Goal: Task Accomplishment & Management: Manage account settings

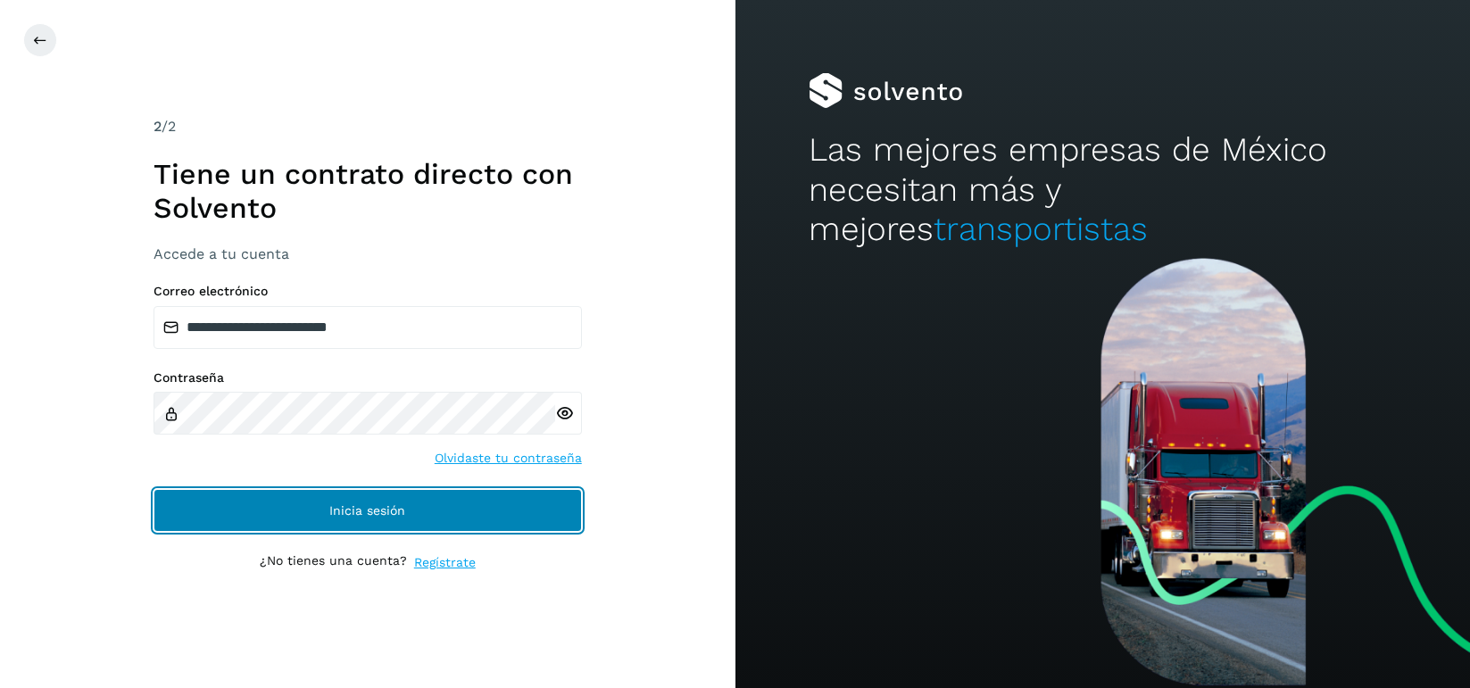
click at [361, 524] on button "Inicia sesión" at bounding box center [368, 510] width 428 height 43
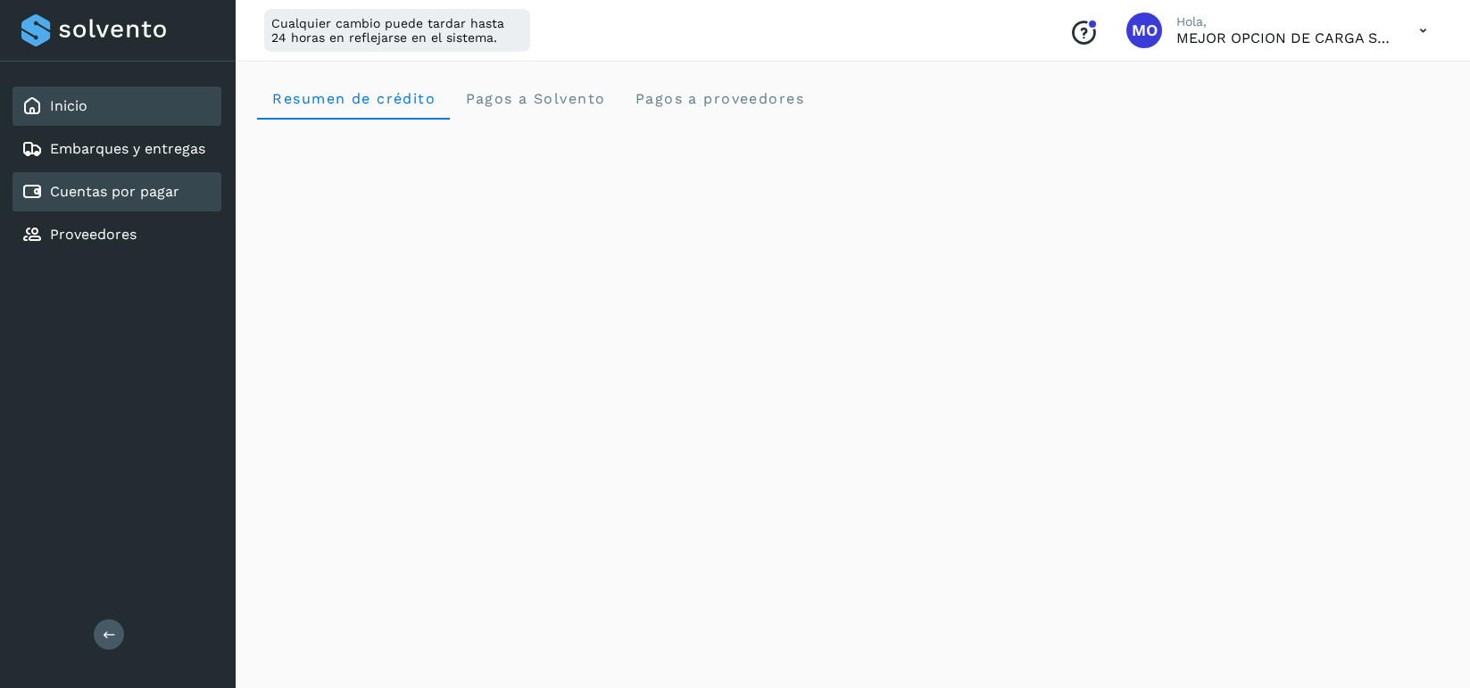
click at [96, 181] on div "Cuentas por pagar" at bounding box center [100, 191] width 158 height 21
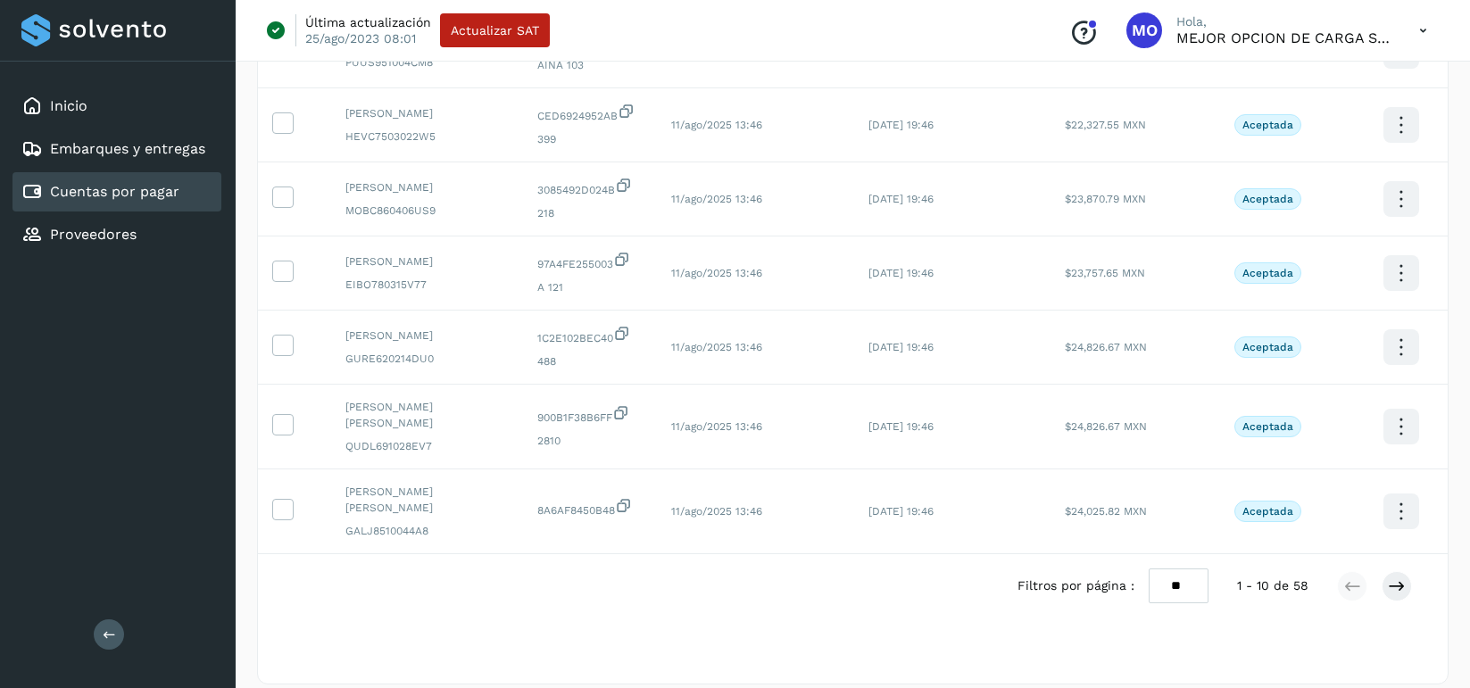
scroll to position [436, 0]
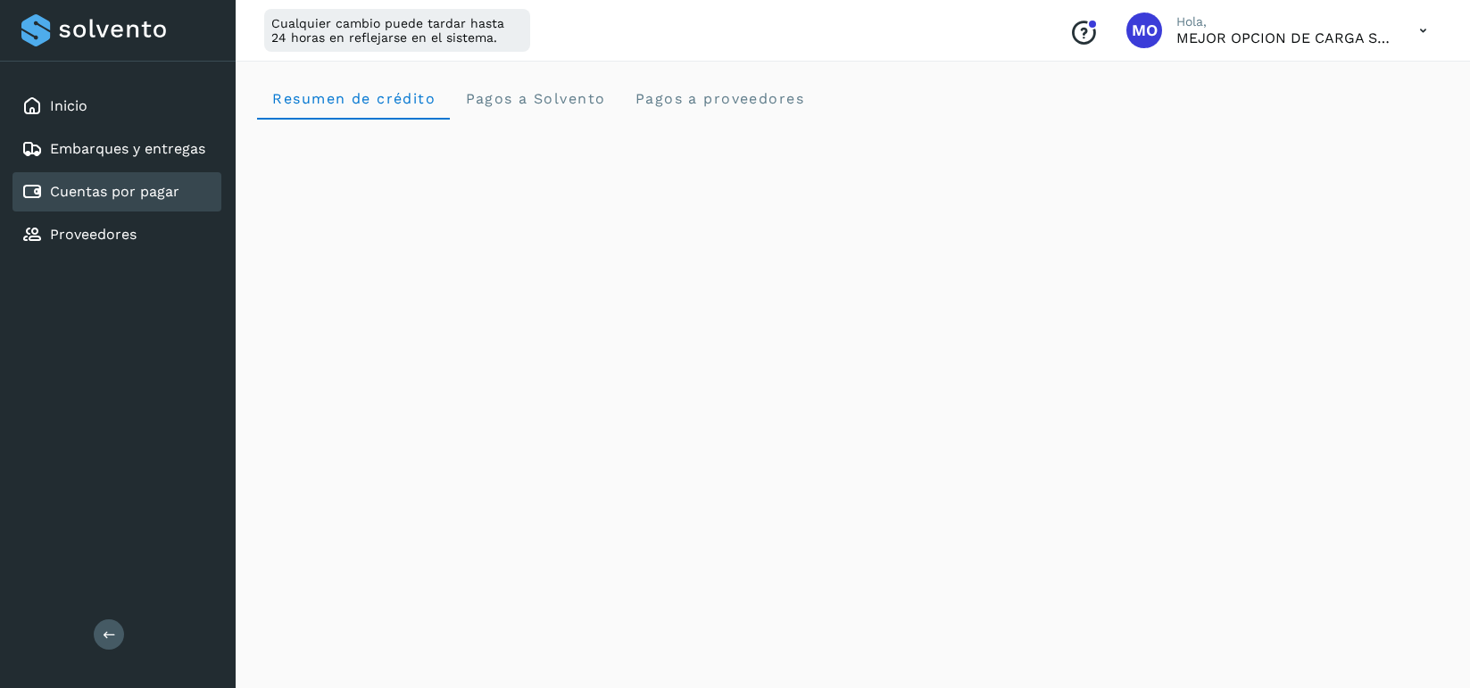
click at [75, 187] on link "Cuentas por pagar" at bounding box center [114, 191] width 129 height 17
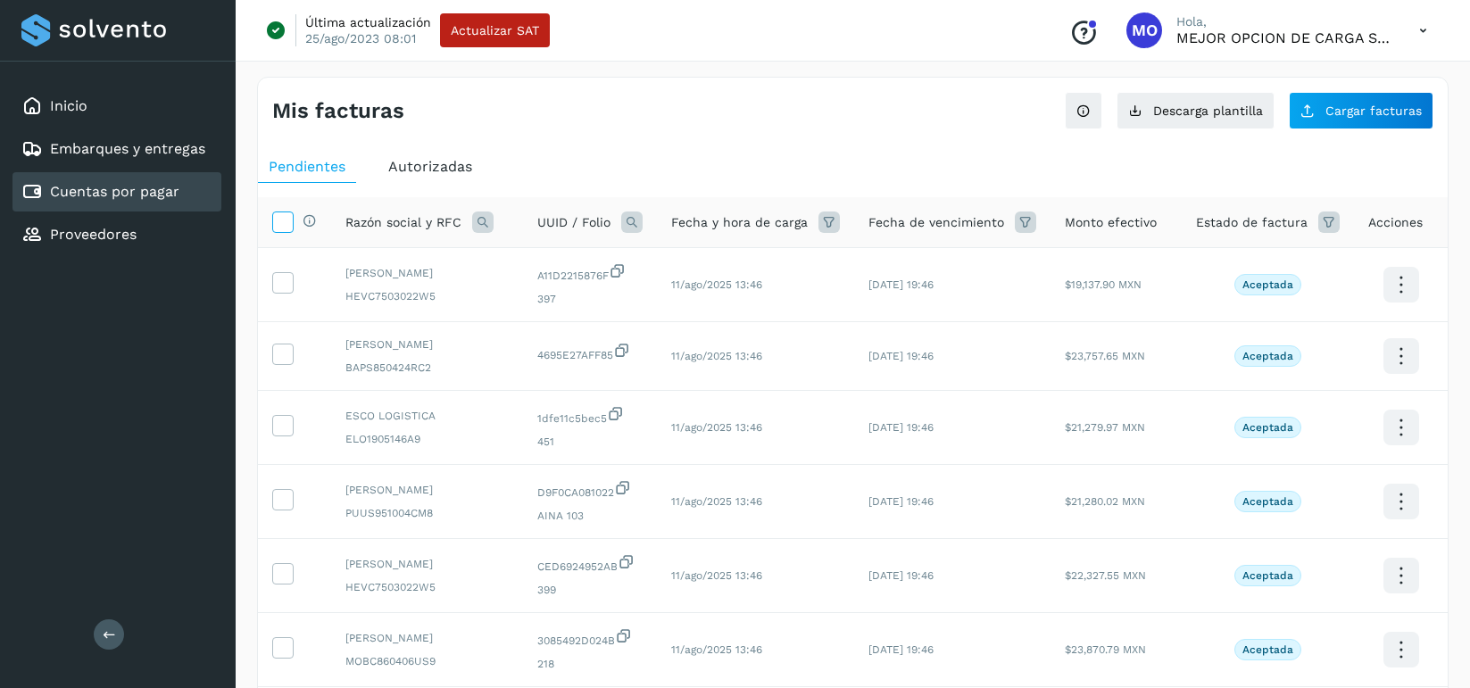
click at [283, 220] on icon at bounding box center [282, 221] width 19 height 19
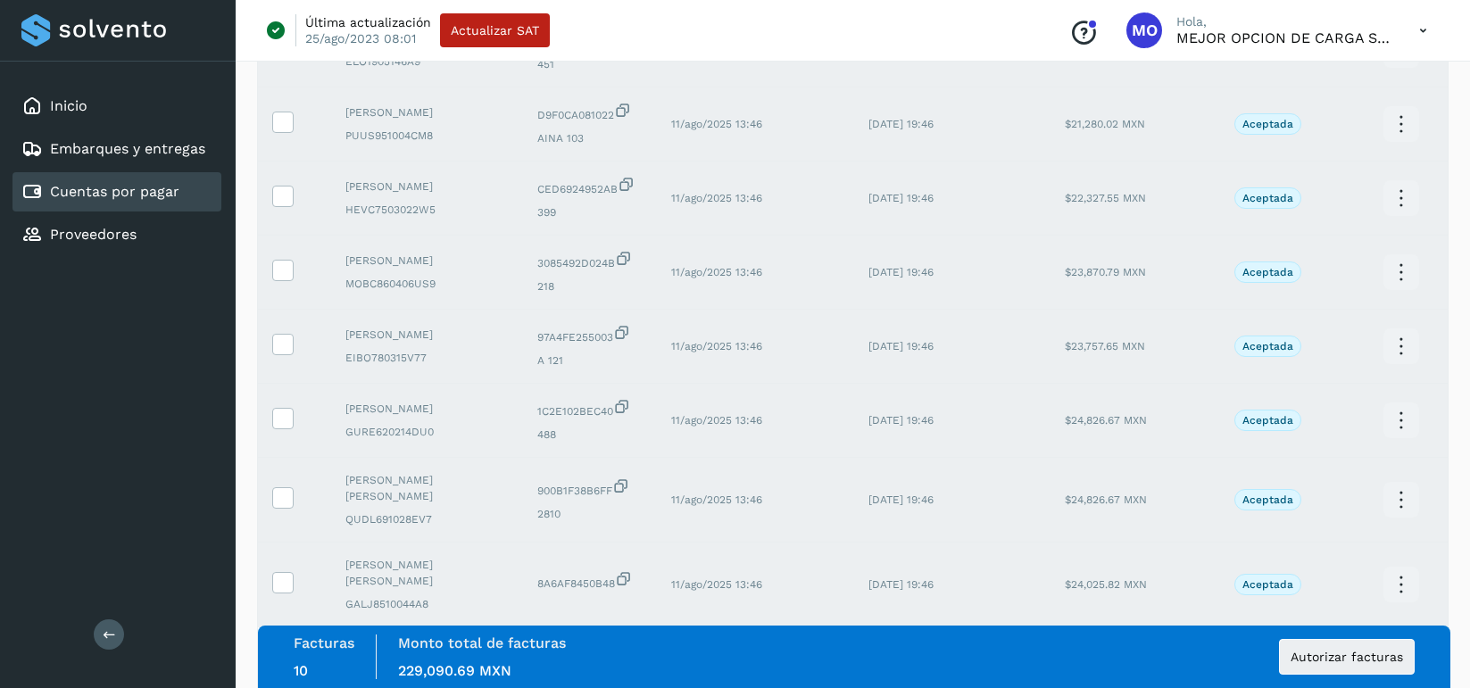
scroll to position [452, 0]
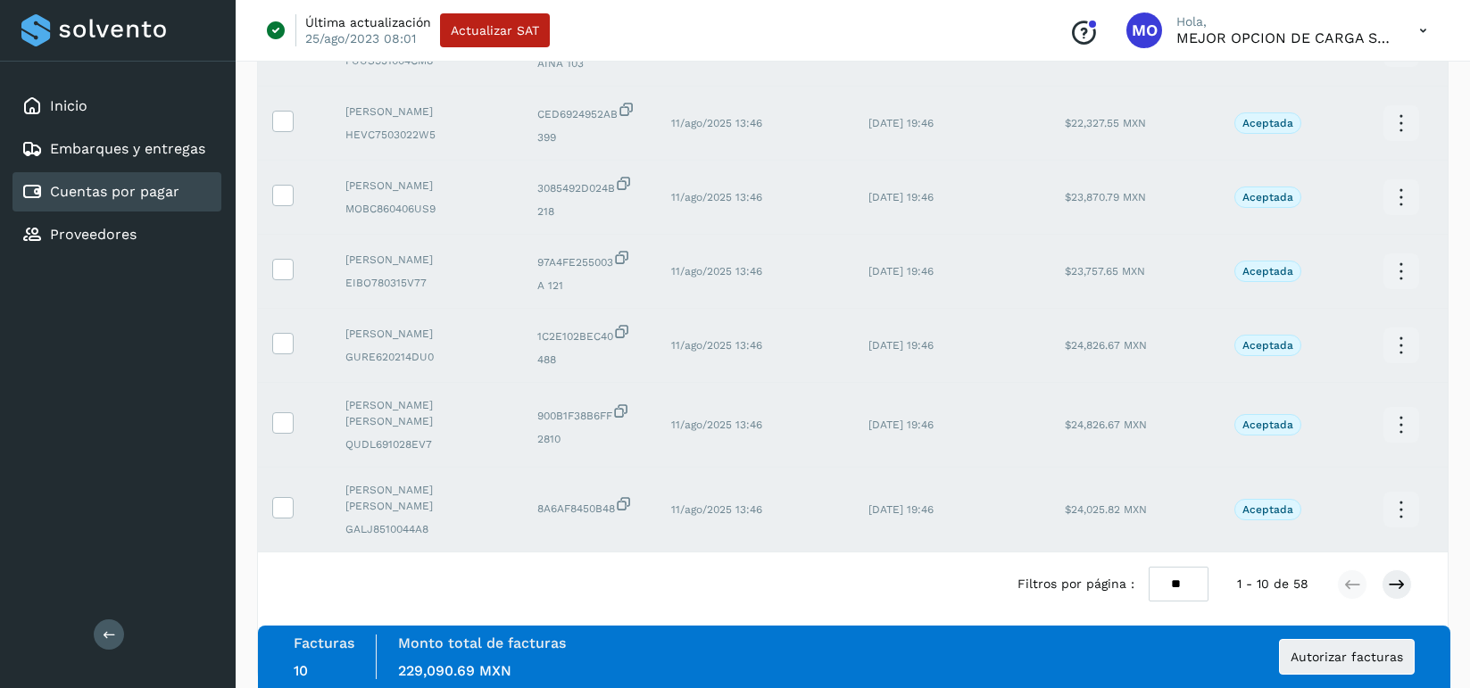
click at [1183, 567] on select "** ** **" at bounding box center [1179, 584] width 60 height 35
select select "**"
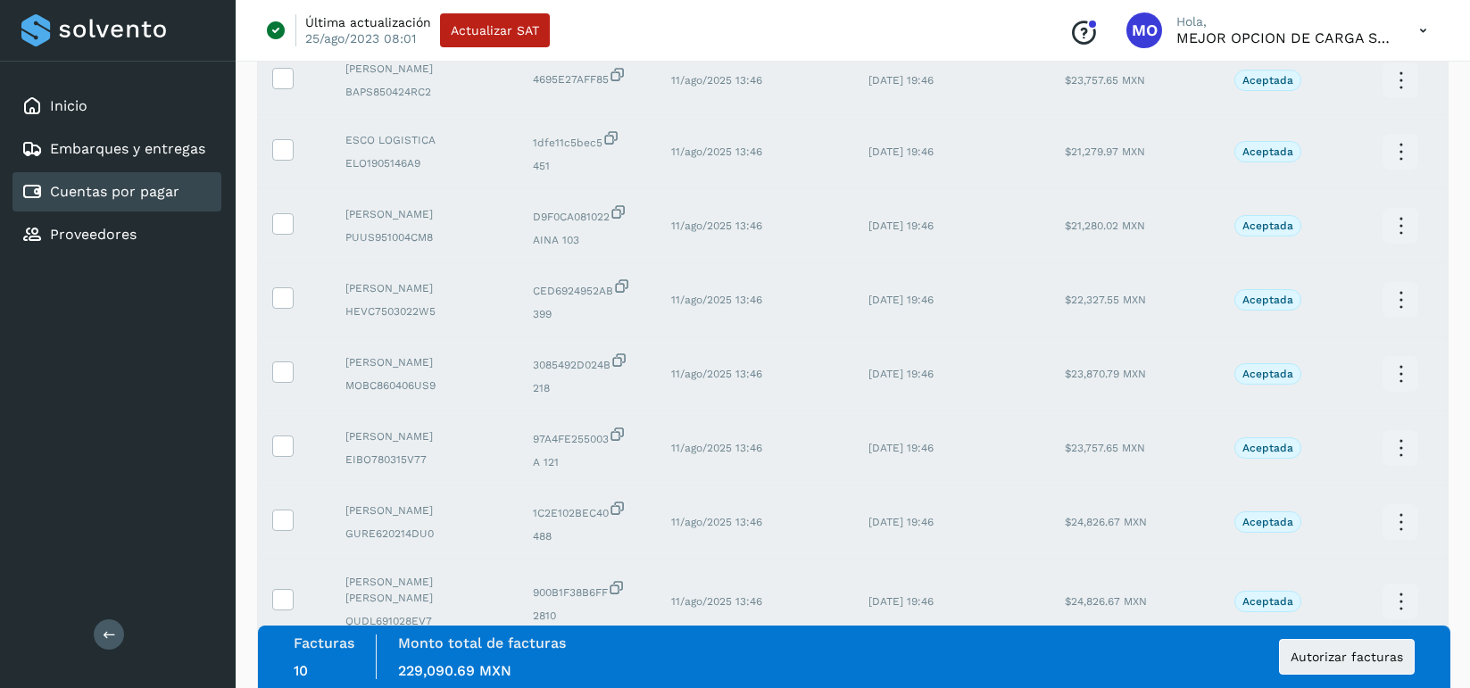
scroll to position [0, 0]
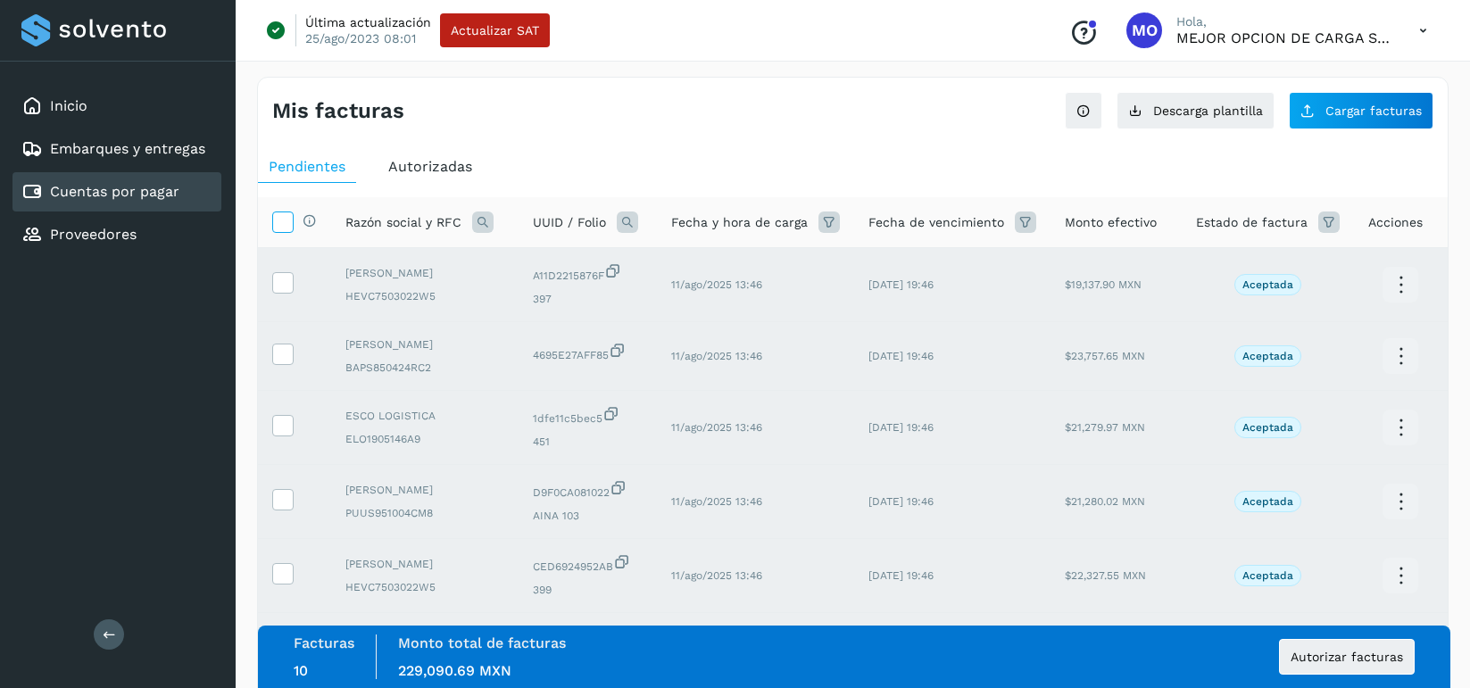
click at [279, 218] on icon at bounding box center [282, 221] width 19 height 19
click at [280, 219] on icon at bounding box center [282, 221] width 19 height 19
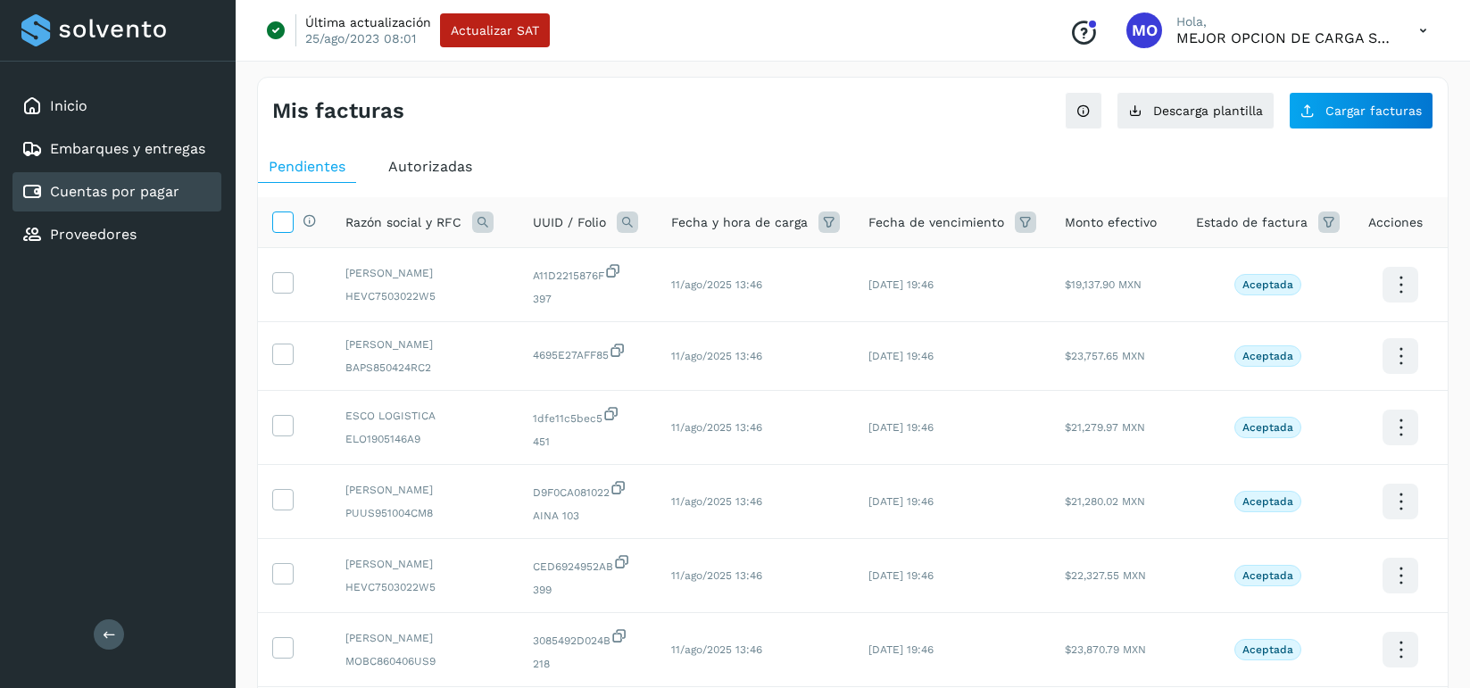
click at [280, 219] on icon at bounding box center [282, 221] width 19 height 19
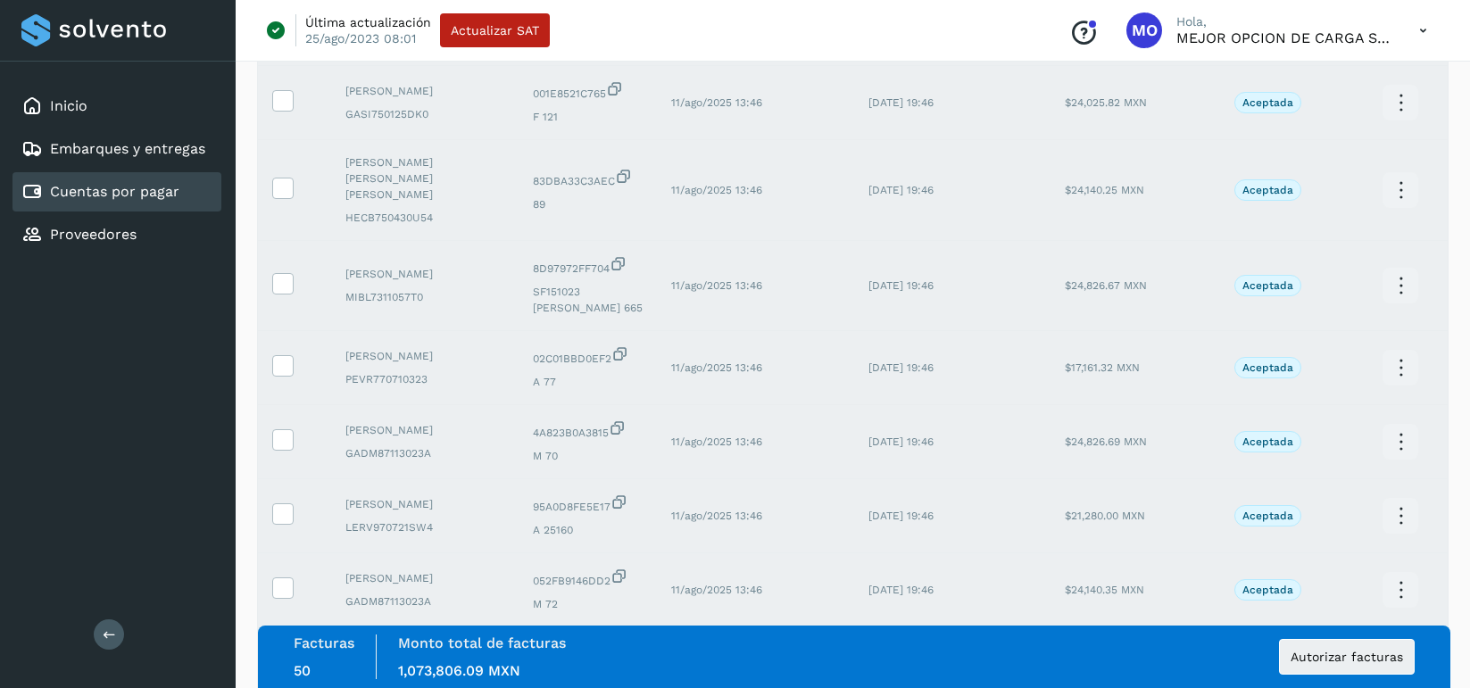
scroll to position [3501, 0]
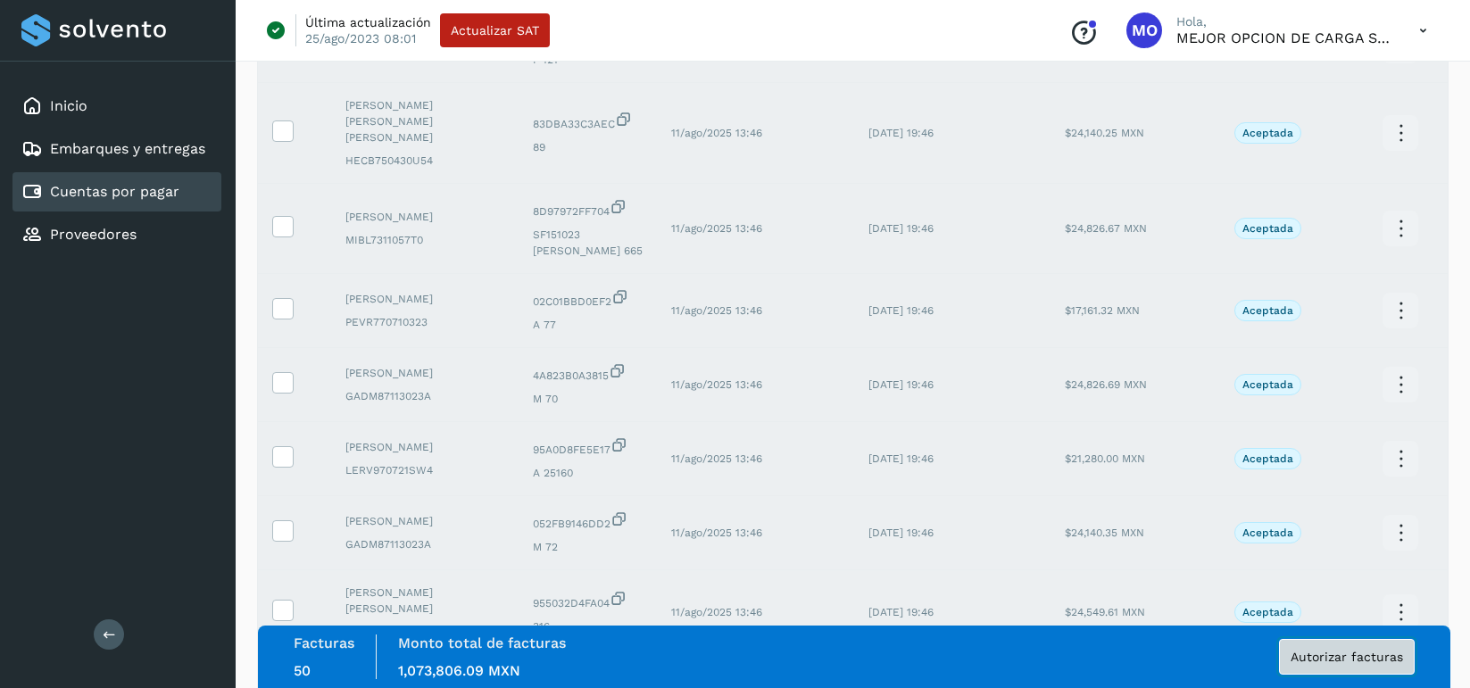
click at [1328, 656] on span "Autorizar facturas" at bounding box center [1347, 657] width 112 height 12
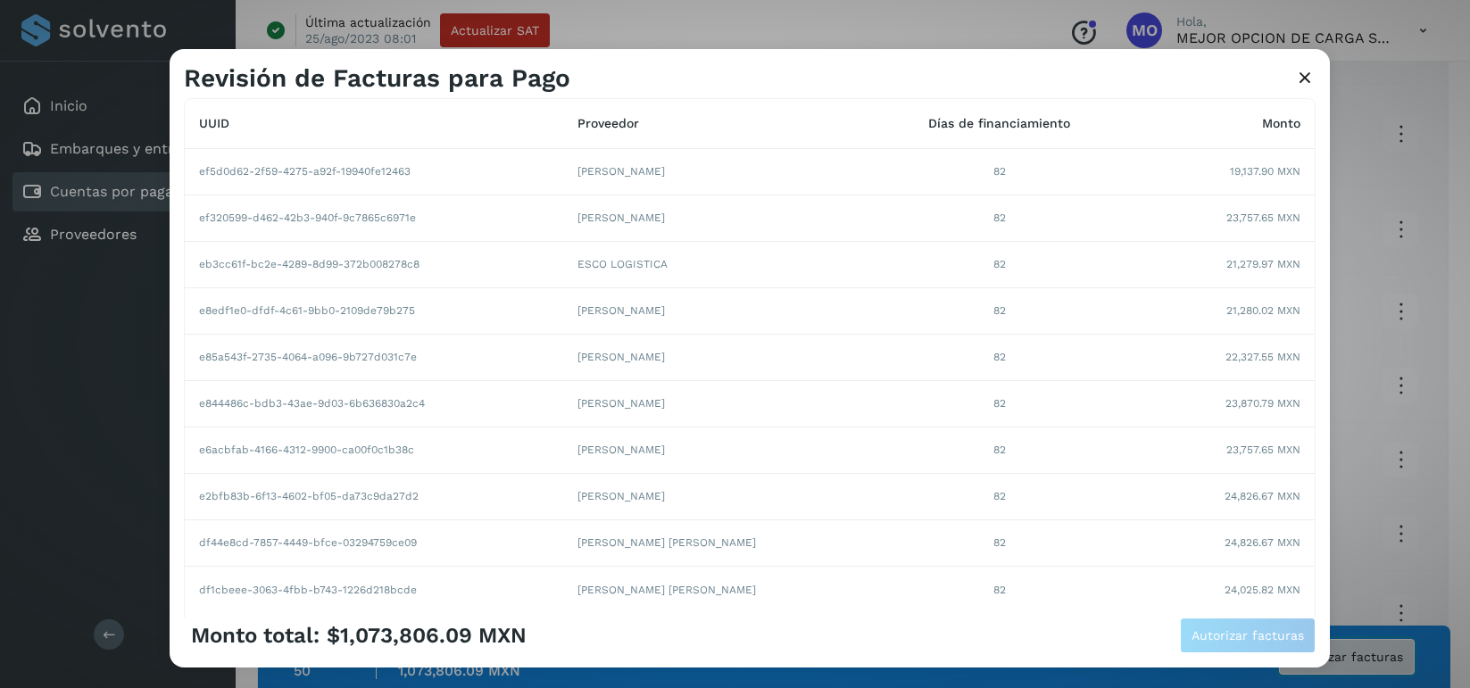
scroll to position [286, 0]
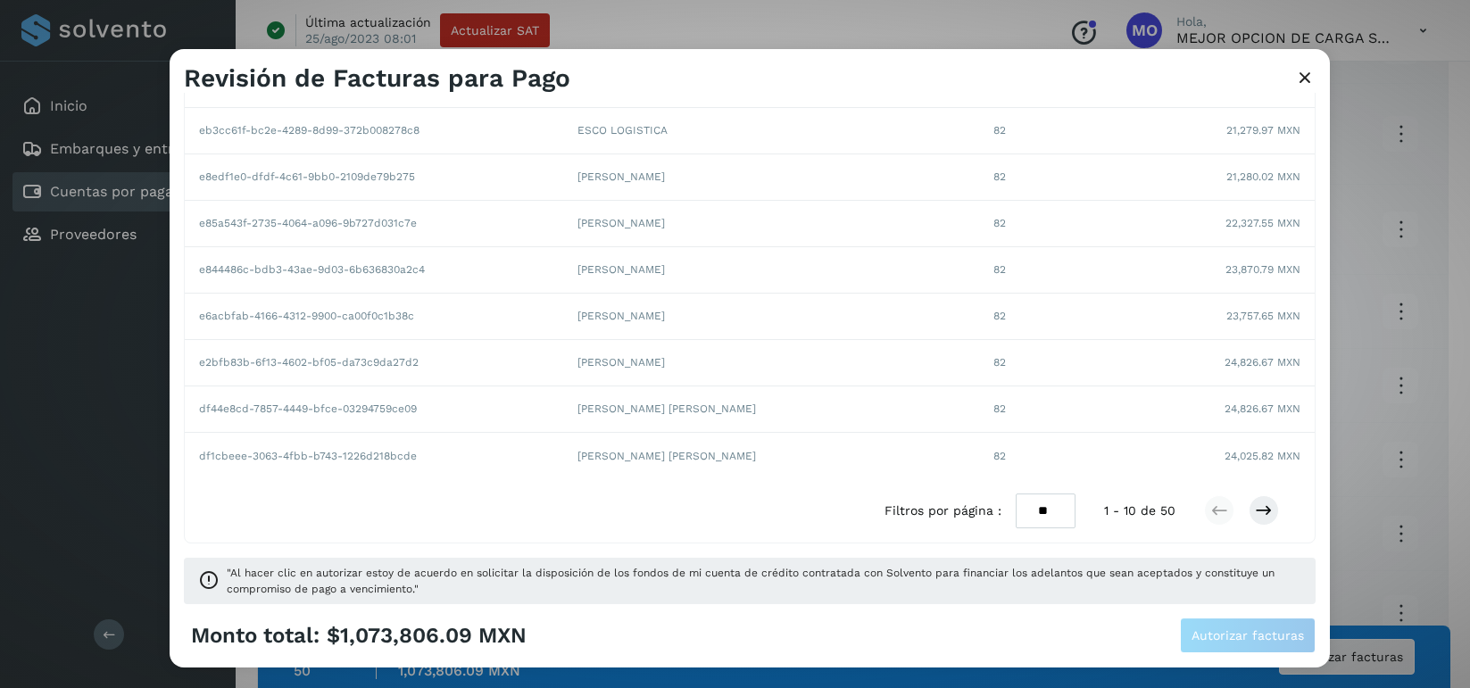
click at [1066, 511] on select "** ** **" at bounding box center [1046, 511] width 60 height 35
select select "**"
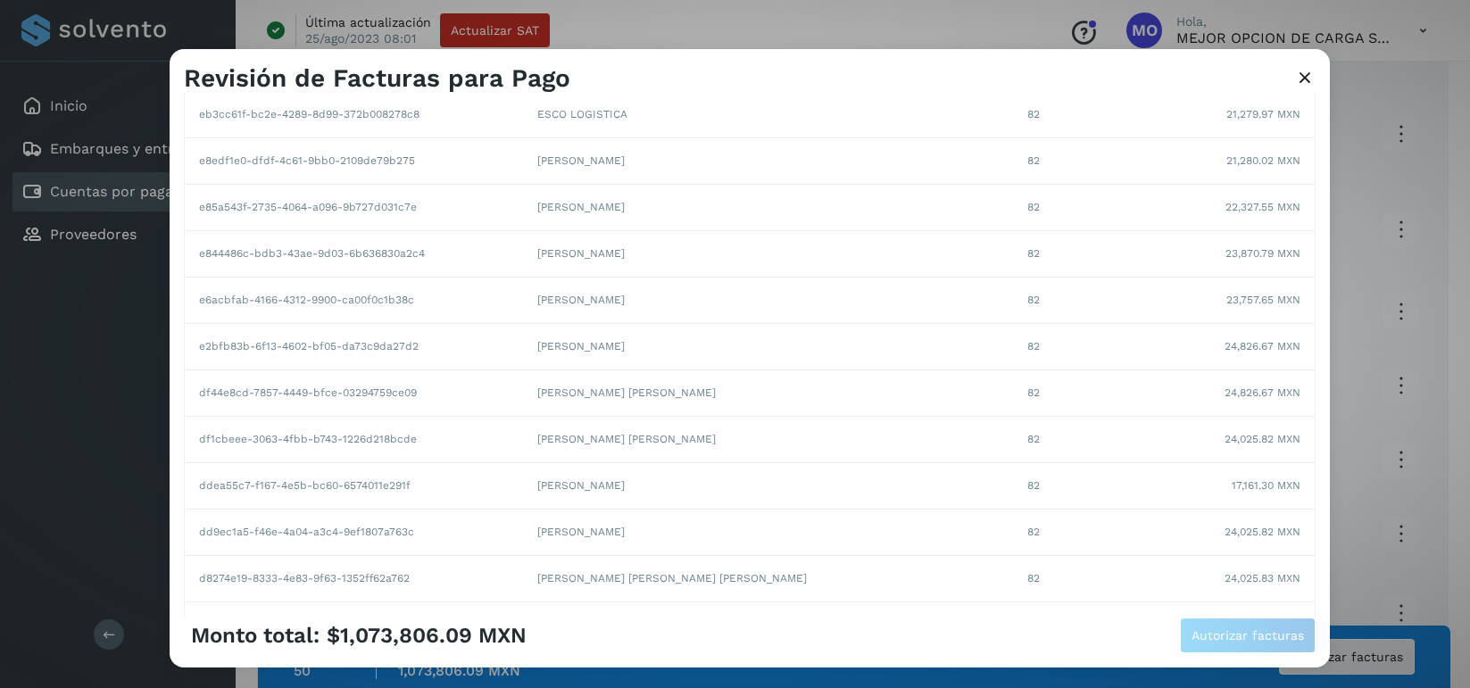
scroll to position [0, 0]
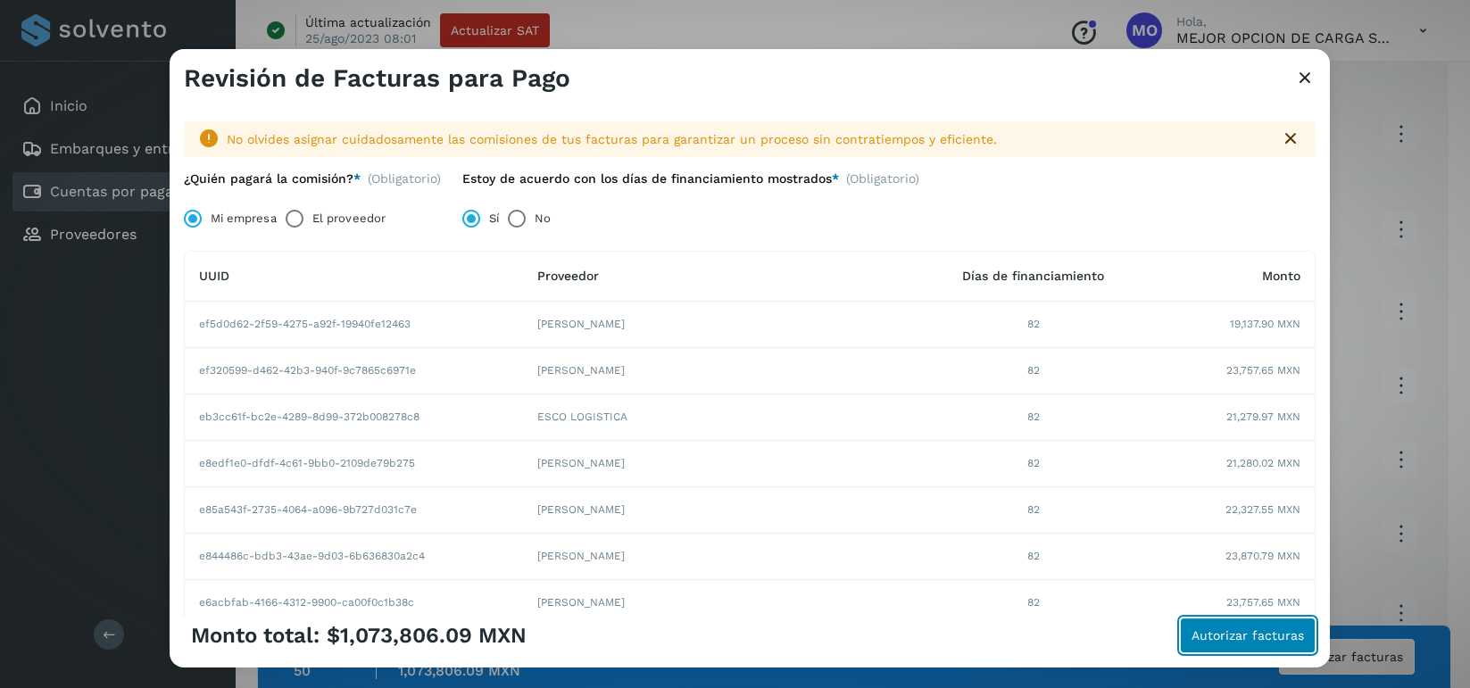
click at [1236, 635] on span "Autorizar facturas" at bounding box center [1247, 635] width 112 height 12
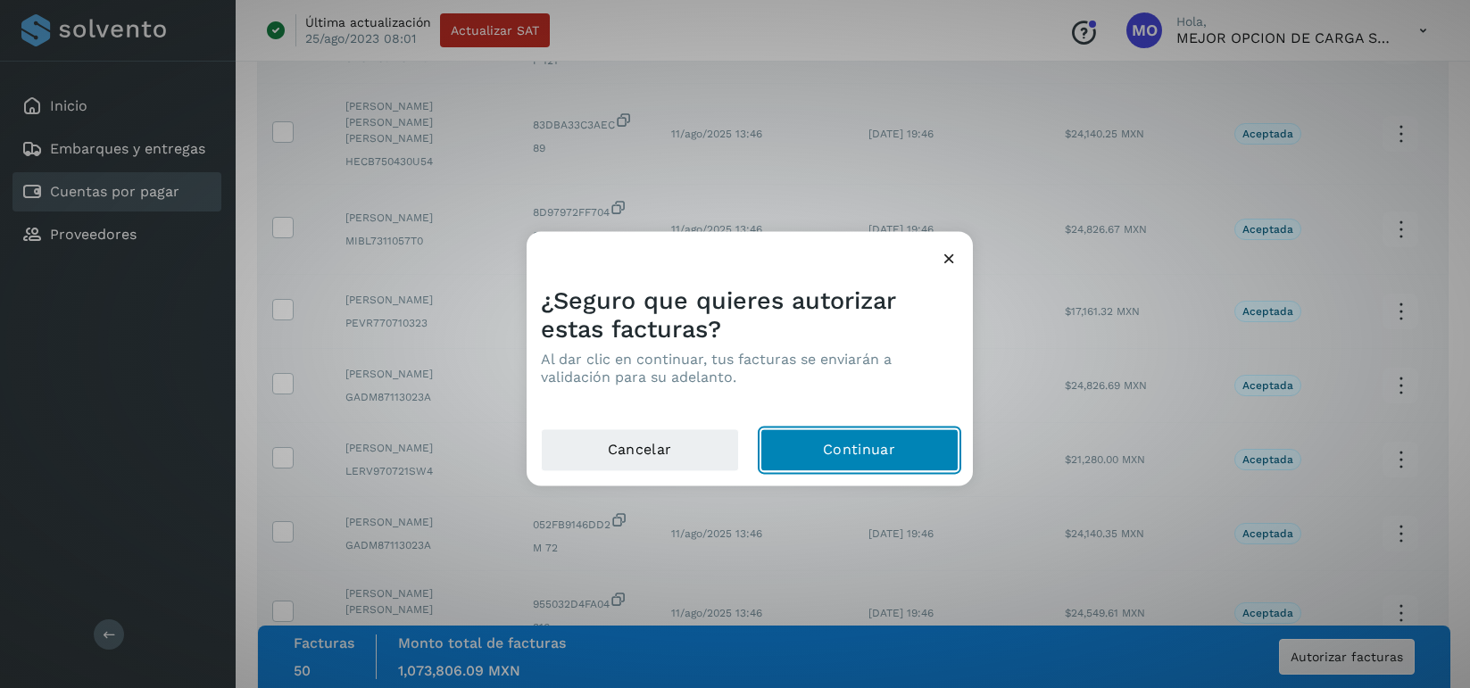
click at [859, 452] on button "Continuar" at bounding box center [859, 449] width 198 height 43
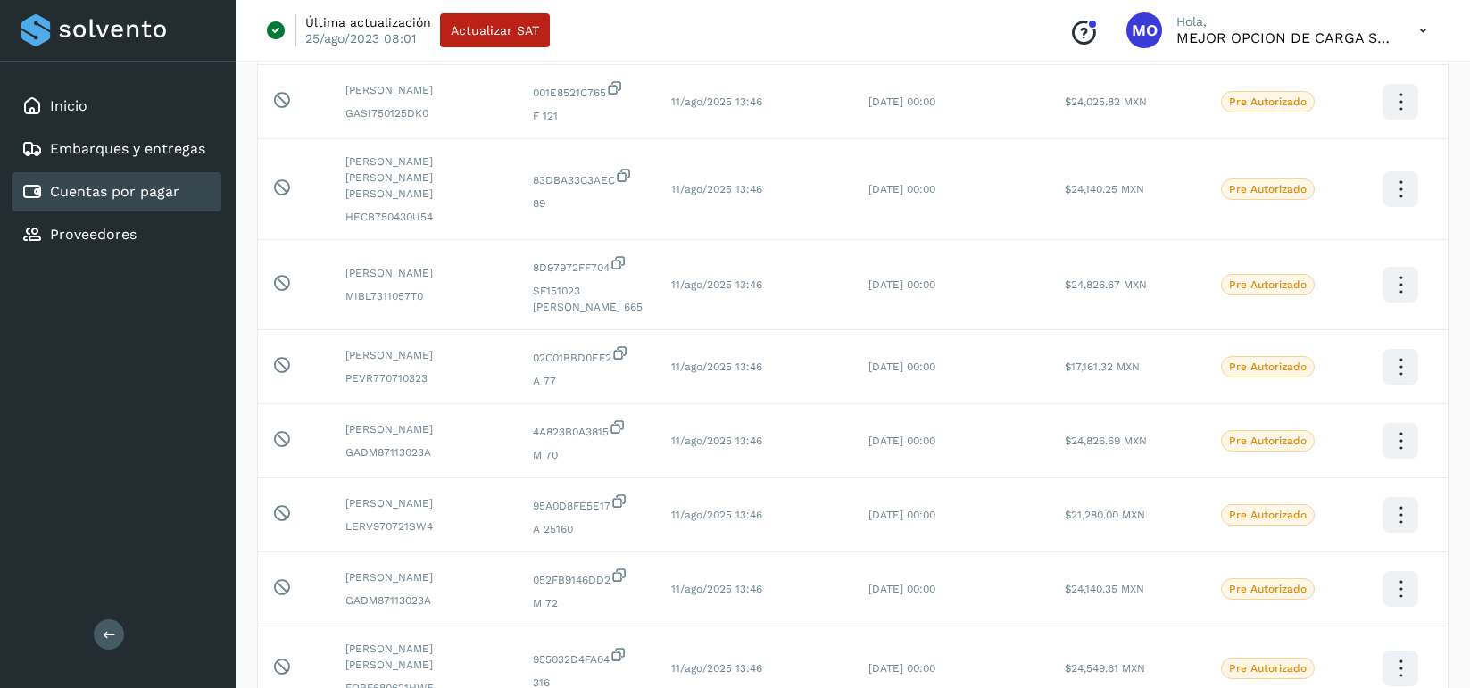
scroll to position [3501, 0]
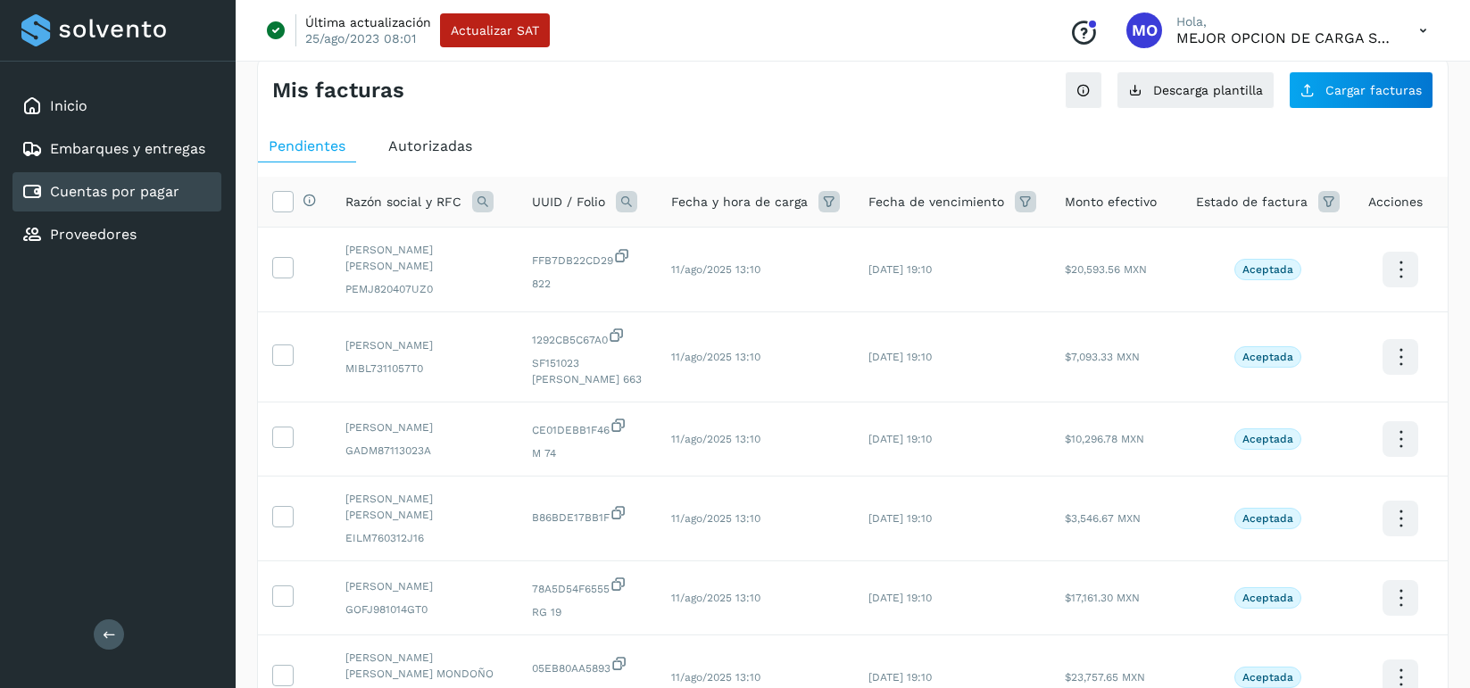
scroll to position [0, 0]
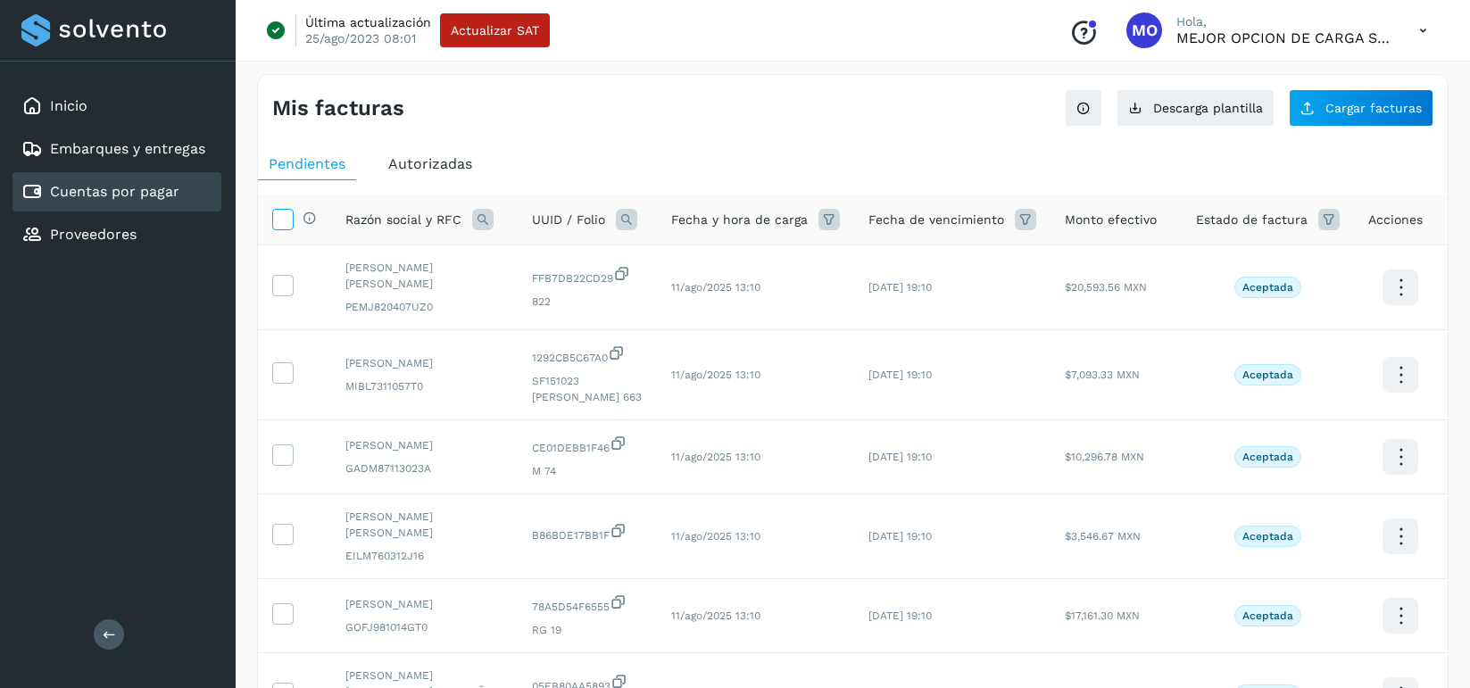
click at [291, 222] on icon at bounding box center [282, 218] width 19 height 19
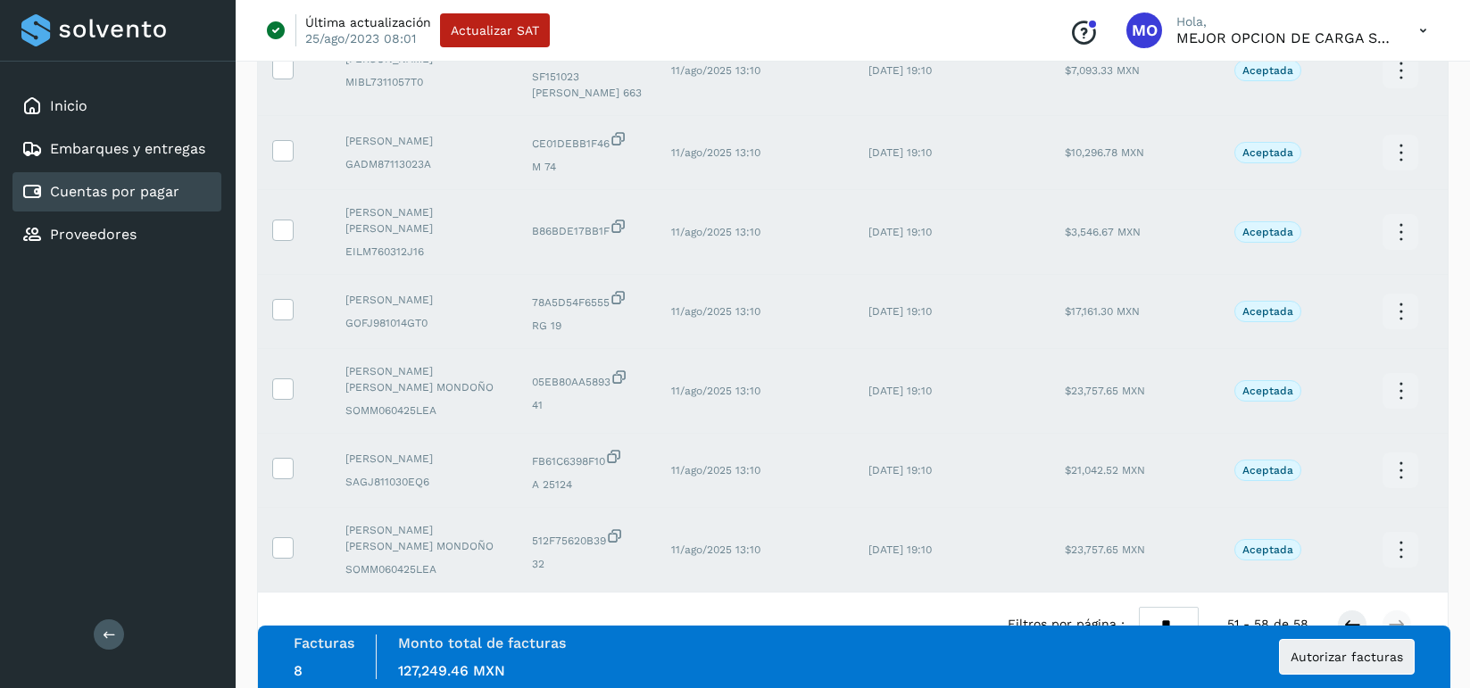
scroll to position [310, 0]
click at [1329, 654] on span "Autorizar facturas" at bounding box center [1347, 657] width 112 height 12
select select "**"
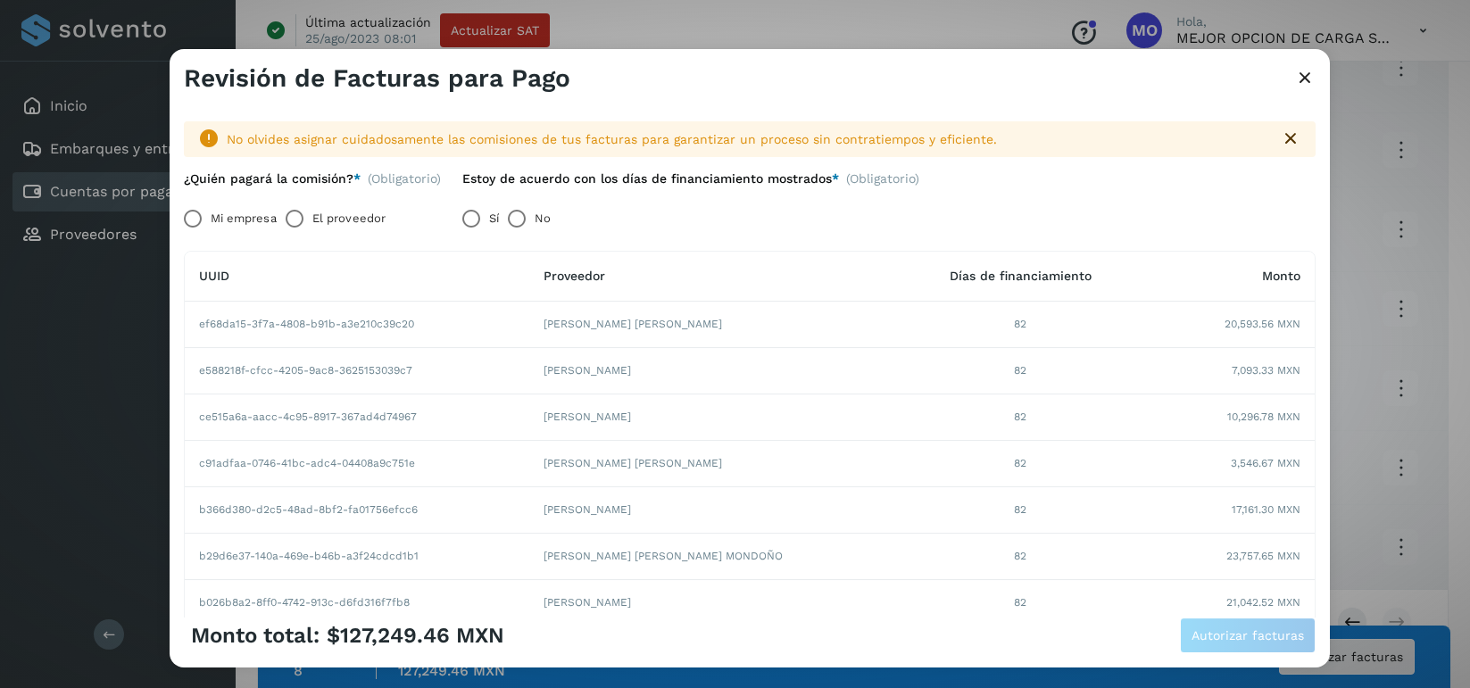
click at [216, 217] on label "Mi empresa" at bounding box center [244, 219] width 66 height 36
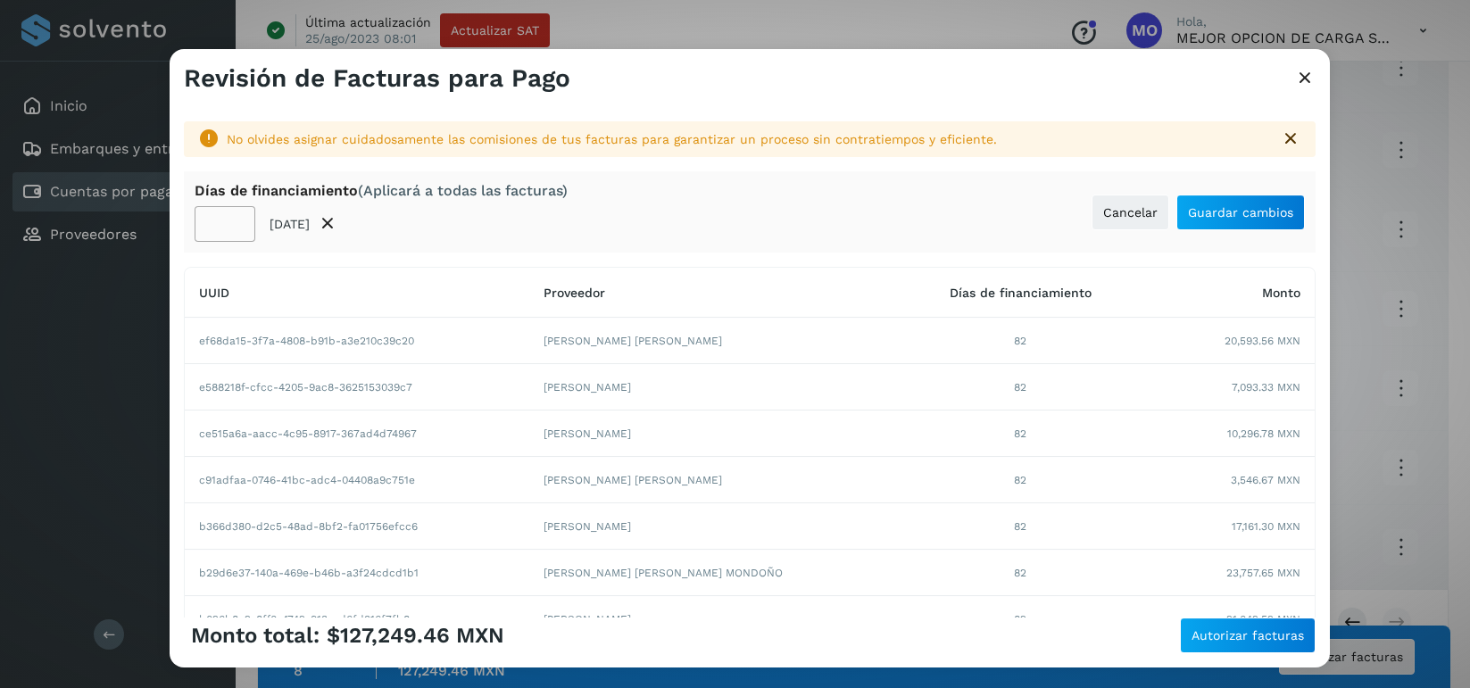
scroll to position [18, 0]
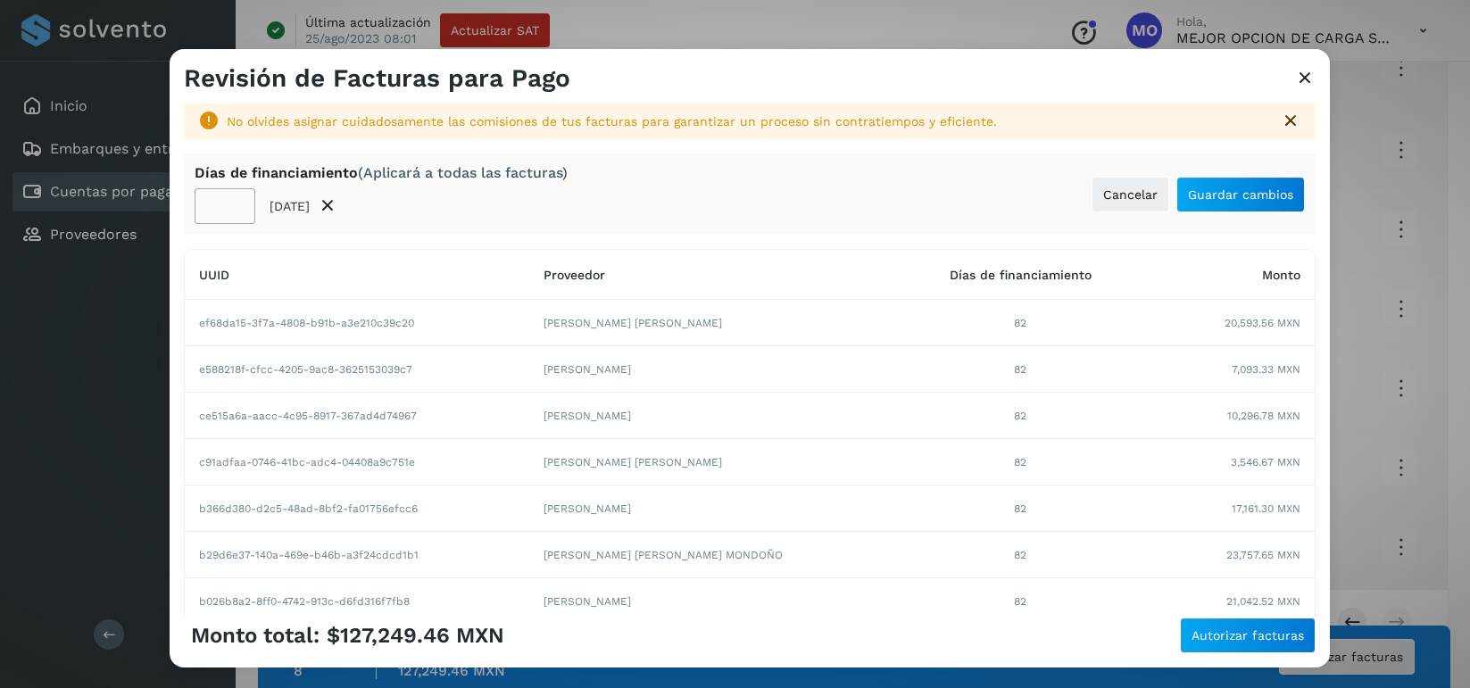
click at [1002, 324] on td "82" at bounding box center [1020, 323] width 237 height 46
click at [1008, 323] on td "82" at bounding box center [1020, 323] width 237 height 46
drag, startPoint x: 222, startPoint y: 205, endPoint x: 617, endPoint y: 223, distance: 394.9
click at [227, 205] on input "**" at bounding box center [225, 206] width 61 height 36
type input "**"
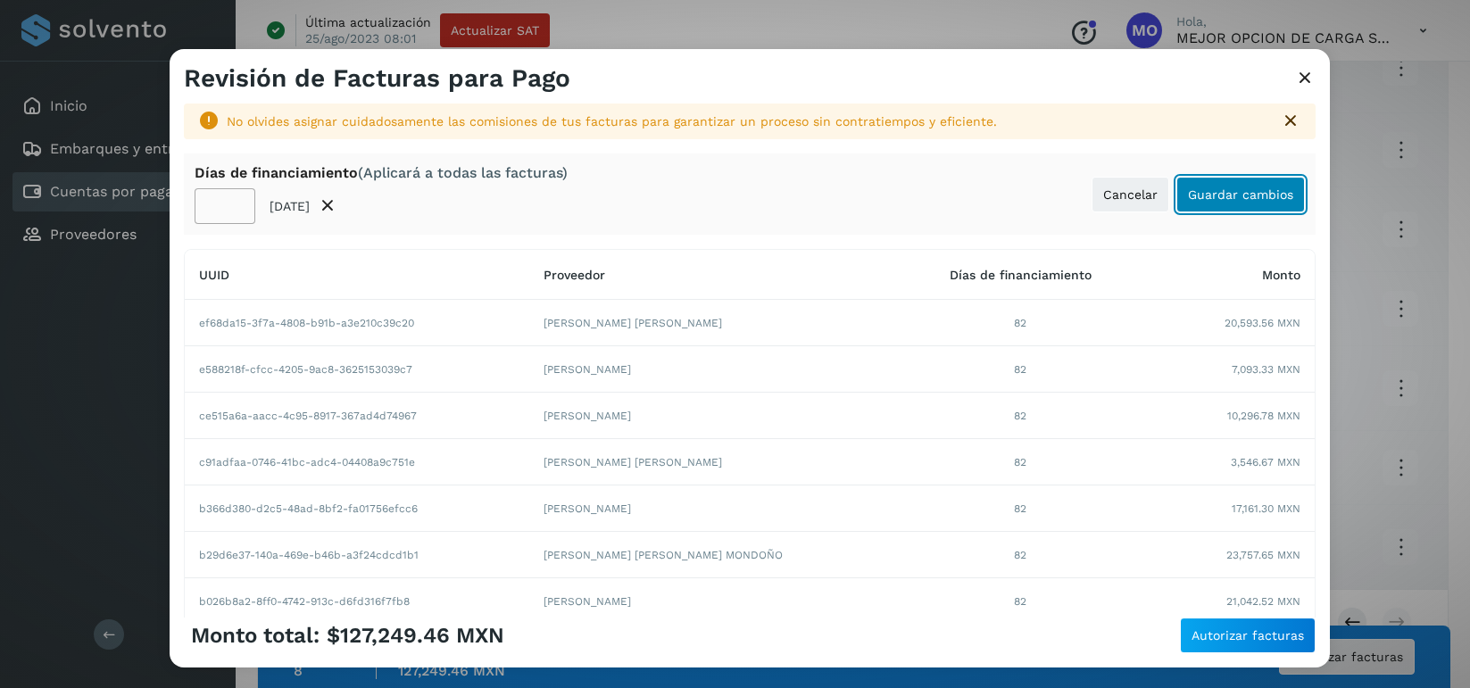
click at [1249, 200] on span "Guardar cambios" at bounding box center [1240, 194] width 105 height 12
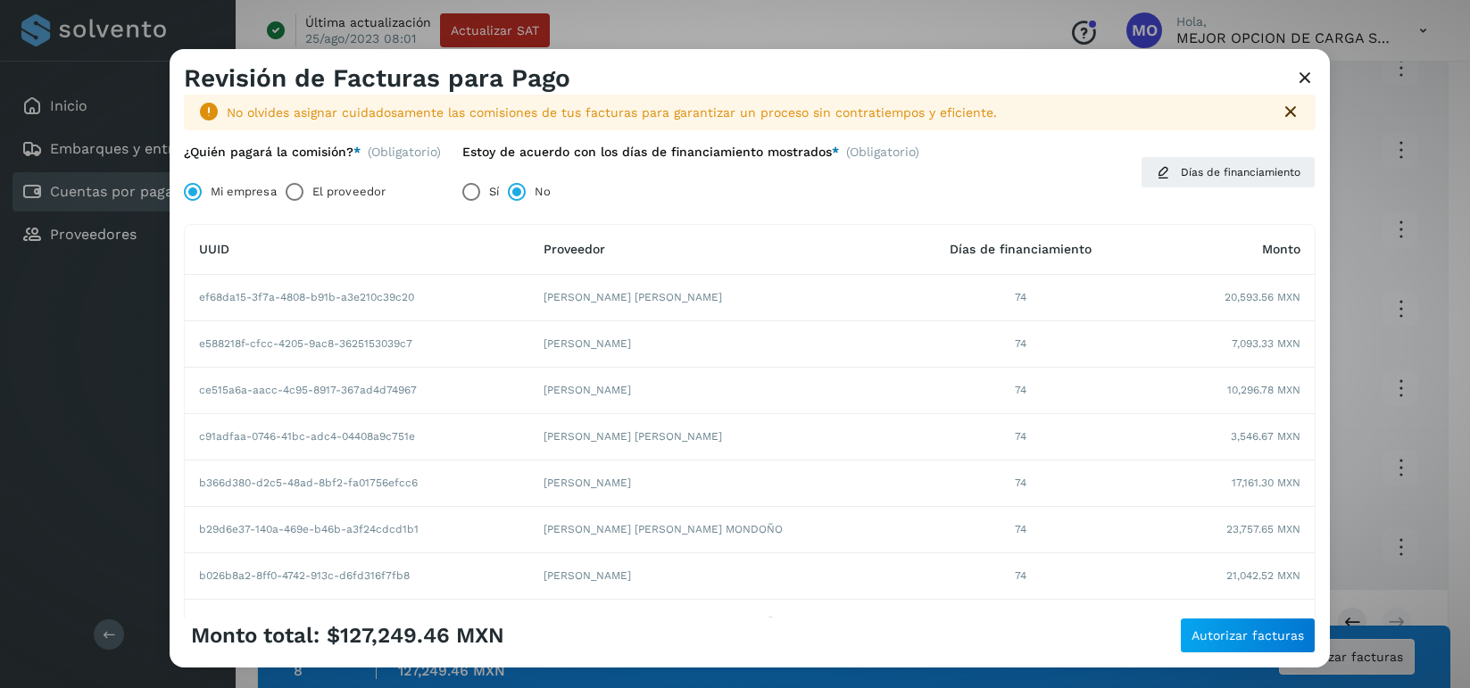
scroll to position [38, 0]
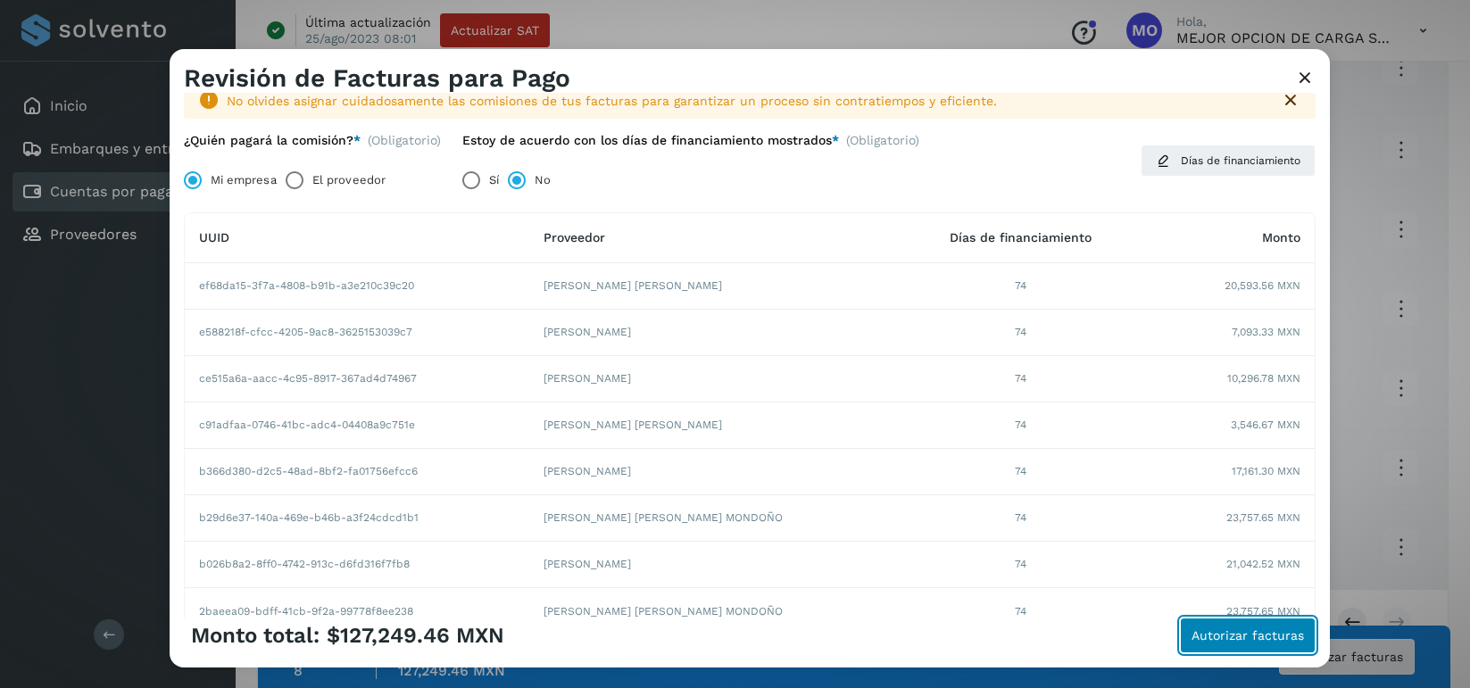
click at [1215, 638] on span "Autorizar facturas" at bounding box center [1247, 635] width 112 height 12
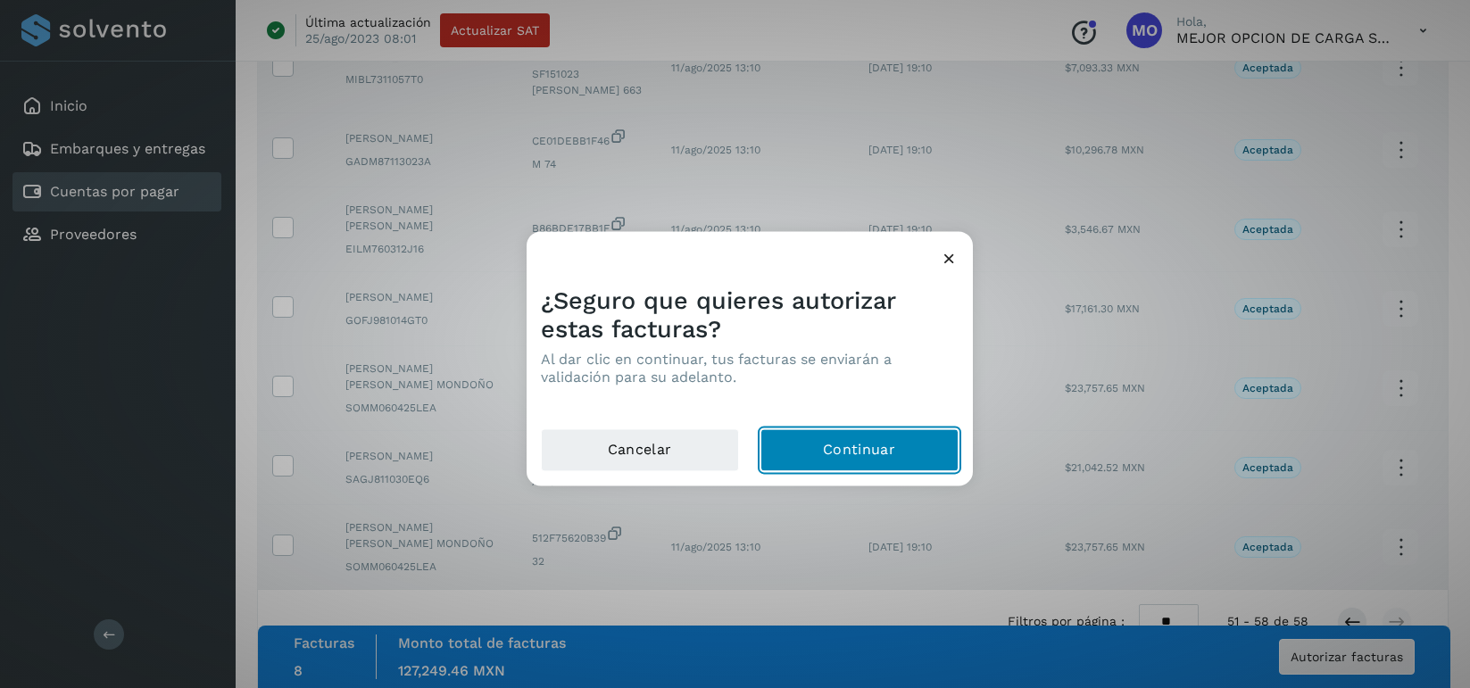
click at [876, 459] on button "Continuar" at bounding box center [859, 449] width 198 height 43
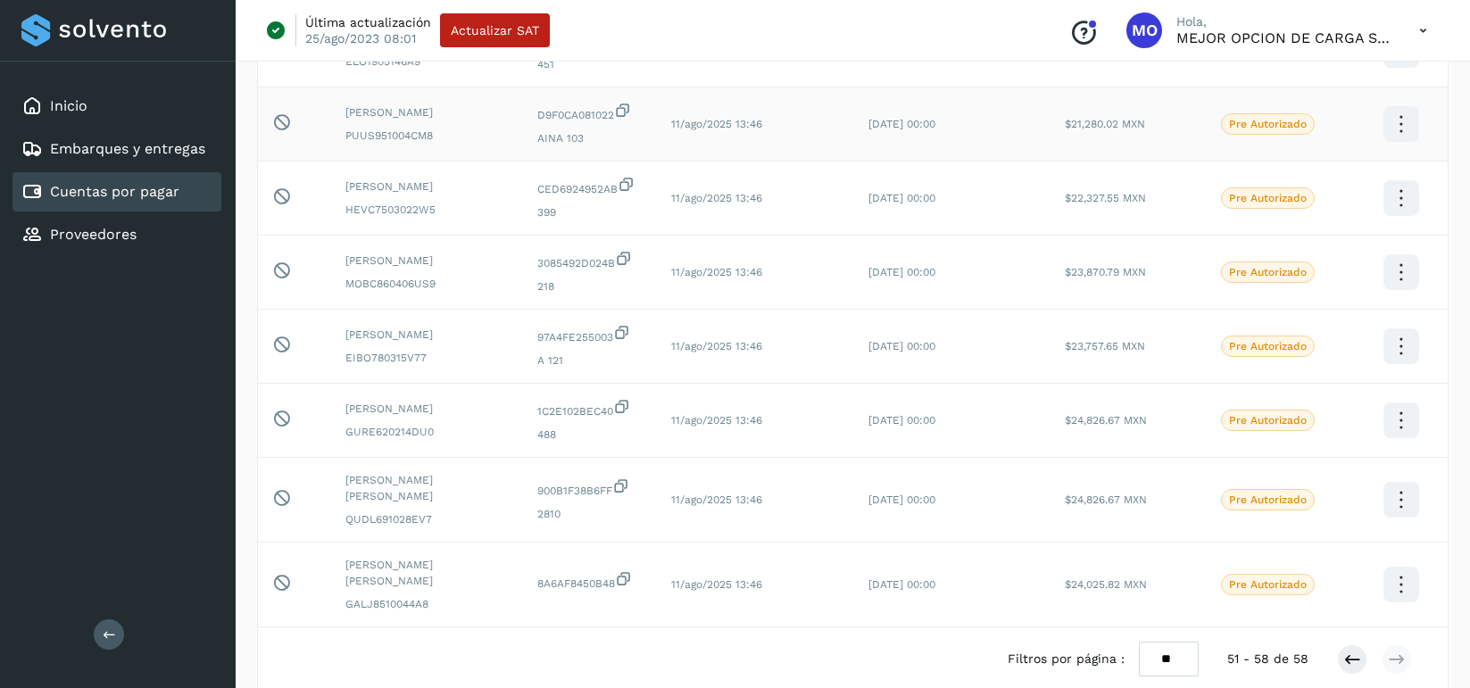
scroll to position [452, 0]
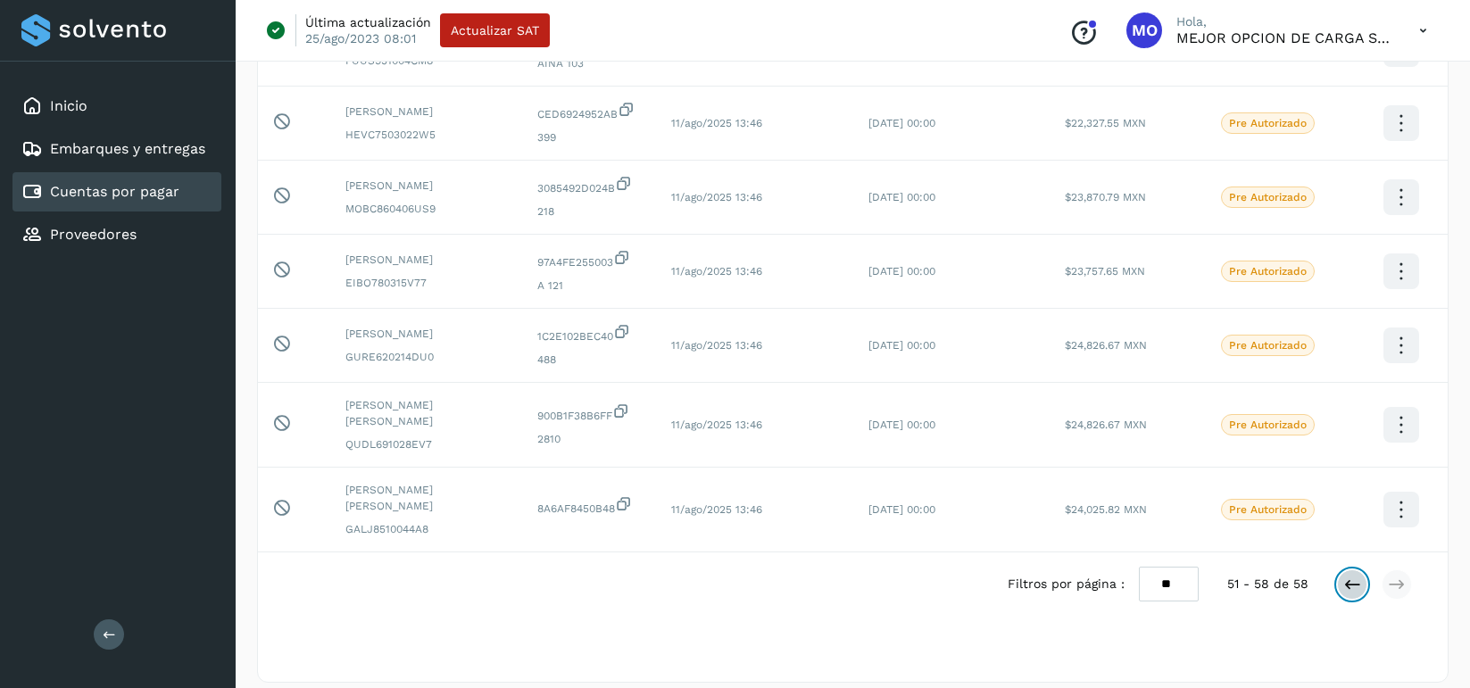
click at [1350, 576] on icon at bounding box center [1352, 585] width 18 height 18
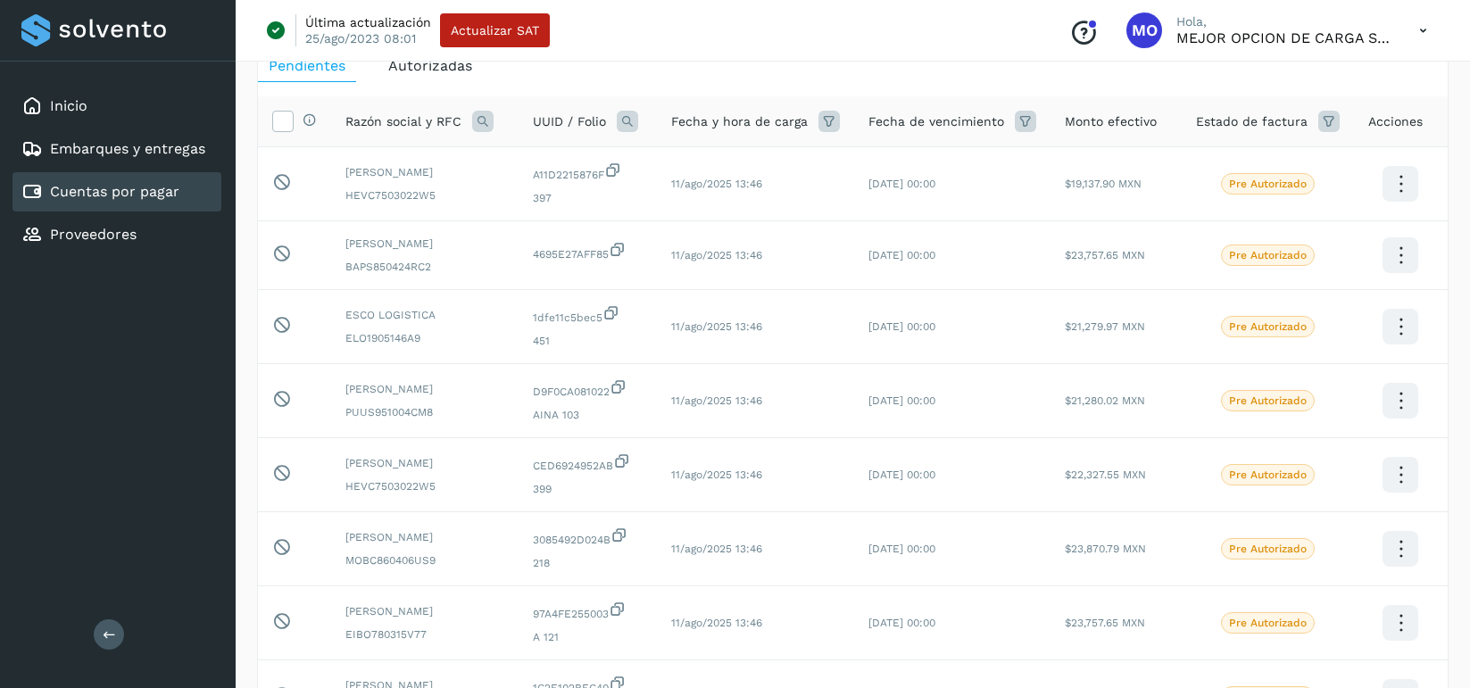
scroll to position [95, 0]
